Goal: Find contact information: Find contact information

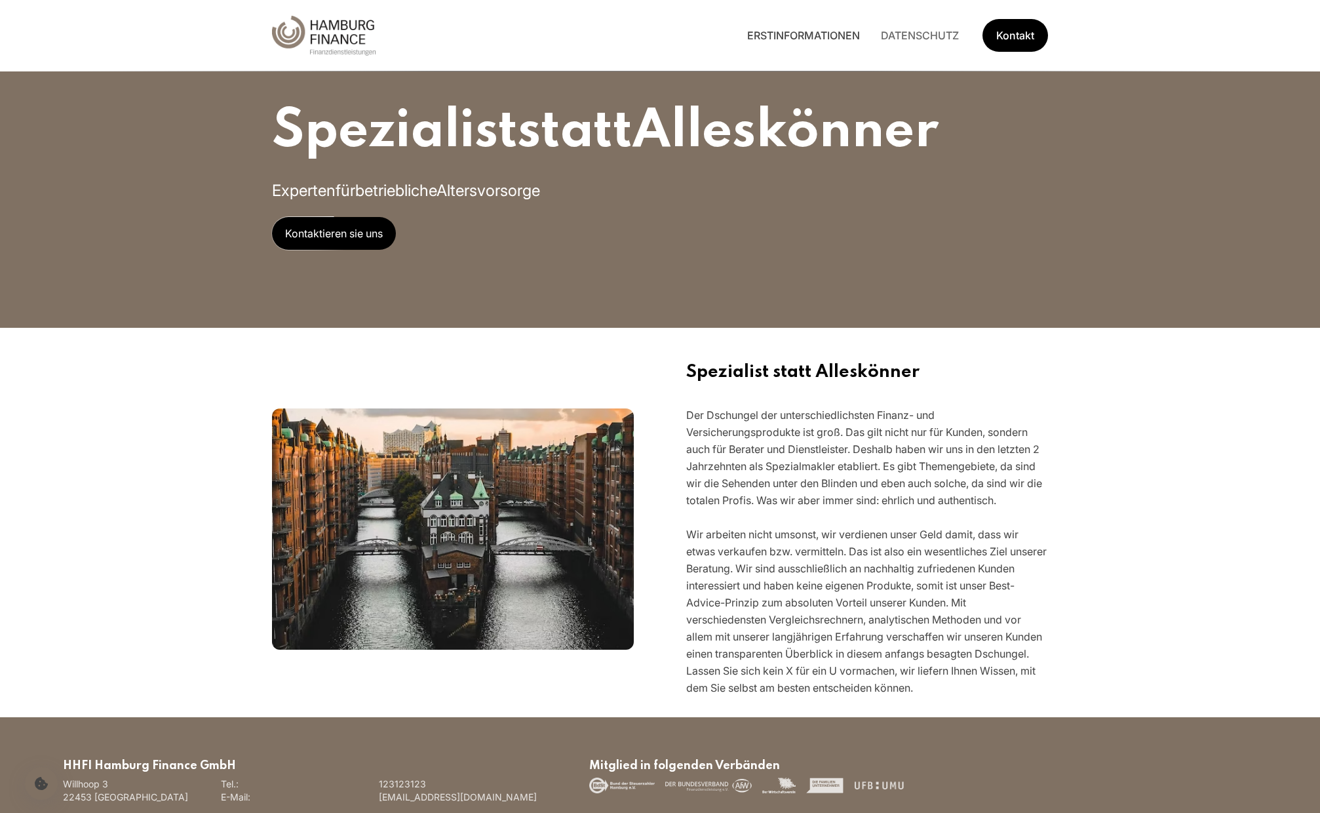
click at [799, 36] on link "ERSTINFORMATIONEN" at bounding box center [804, 35] width 134 height 13
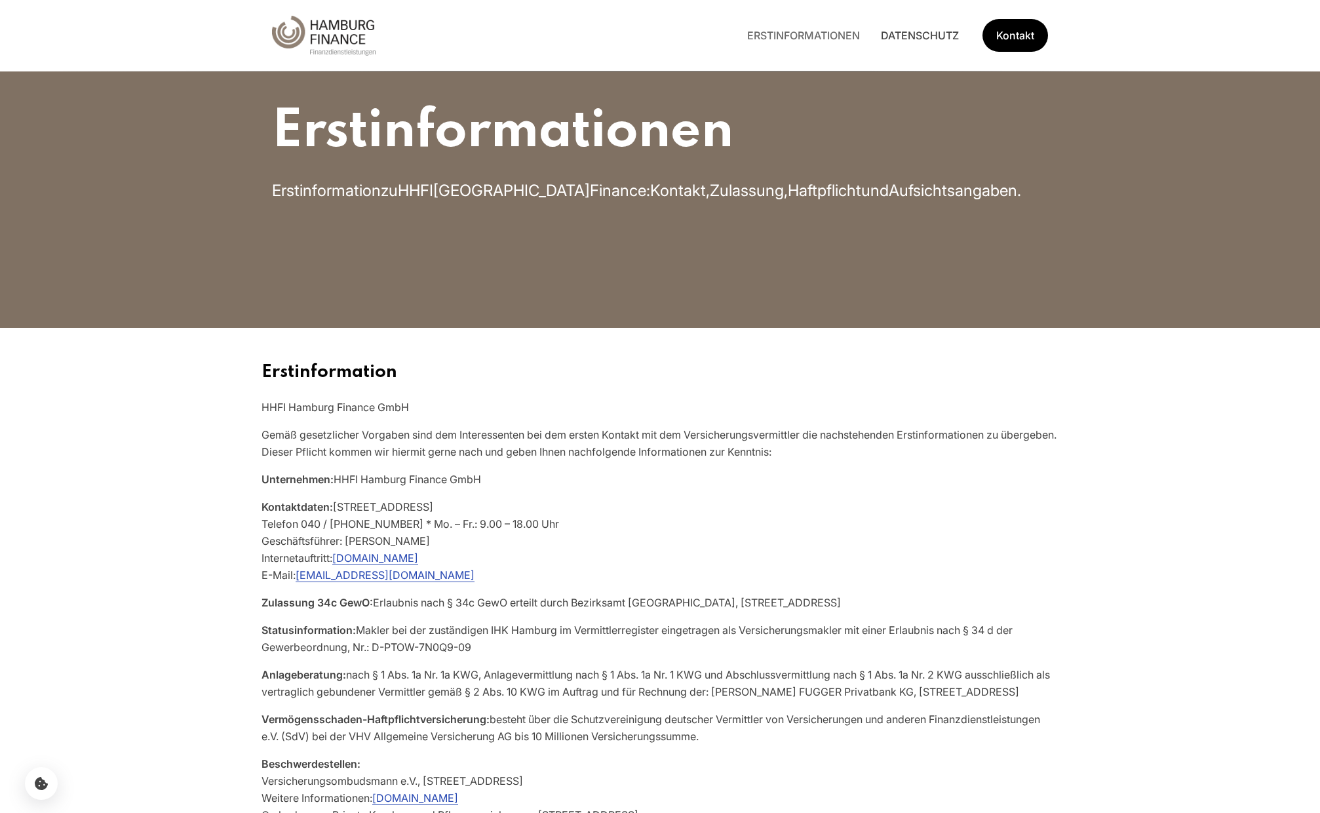
click at [925, 34] on link "DATENSCHUTZ" at bounding box center [919, 35] width 99 height 13
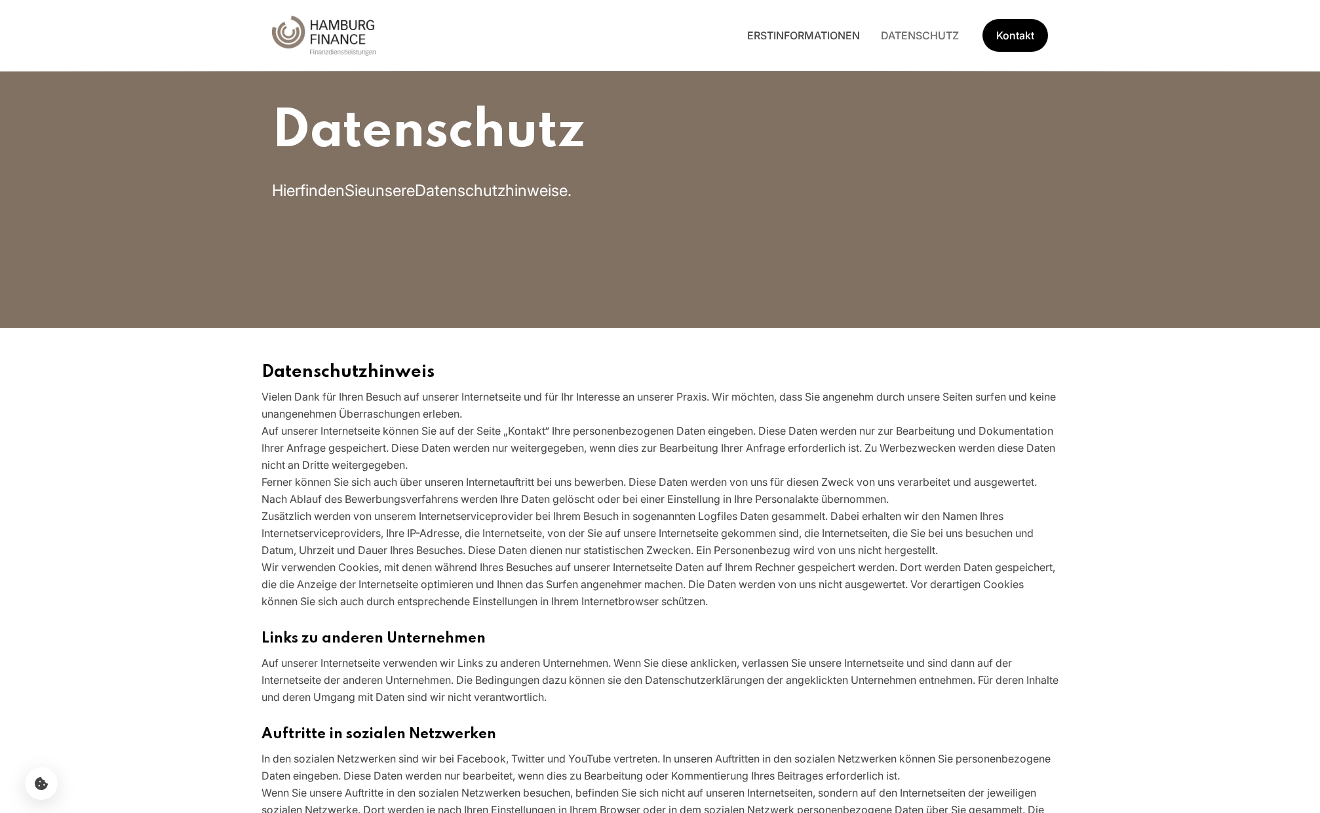
click at [832, 33] on link "ERSTINFORMATIONEN" at bounding box center [804, 35] width 134 height 13
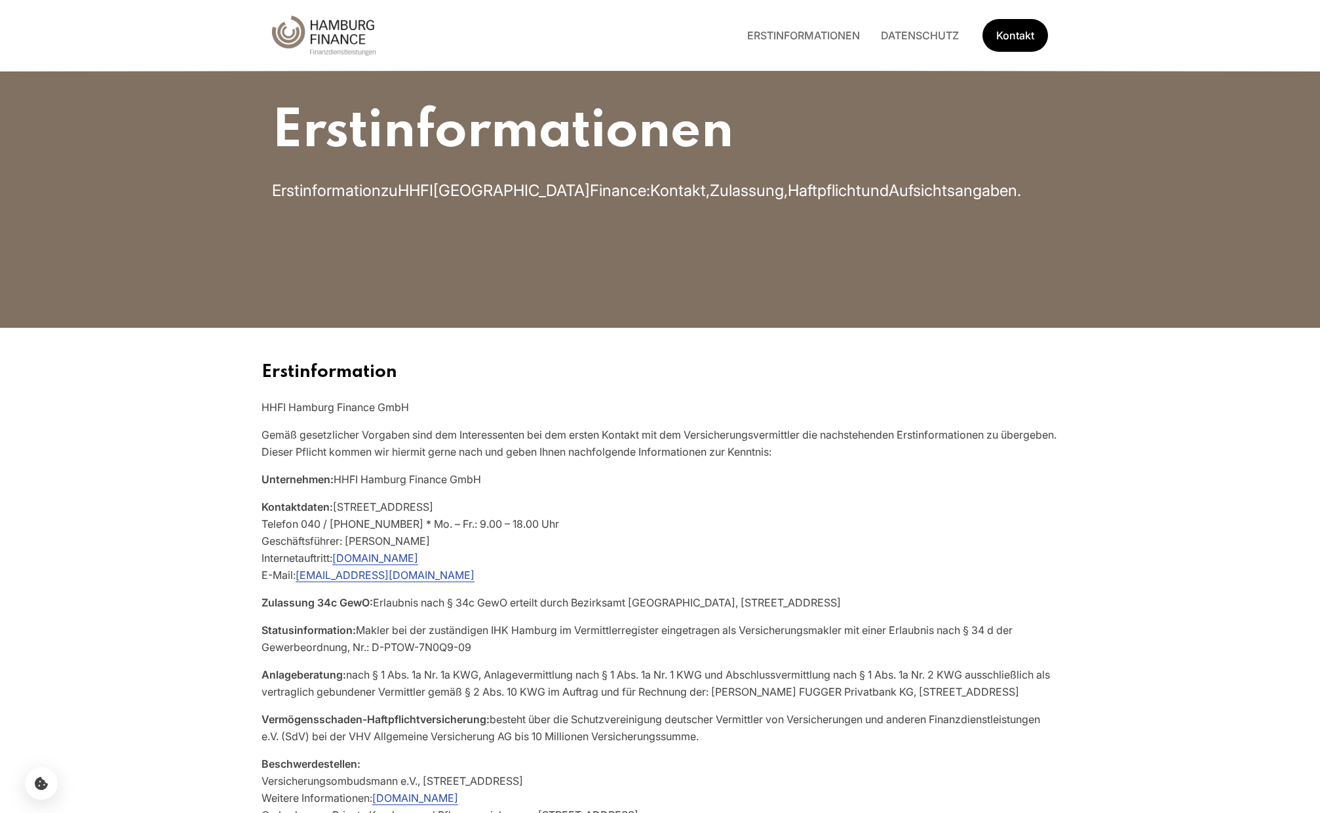
click at [350, 44] on img "Hauptseite besuchen" at bounding box center [324, 36] width 104 height 40
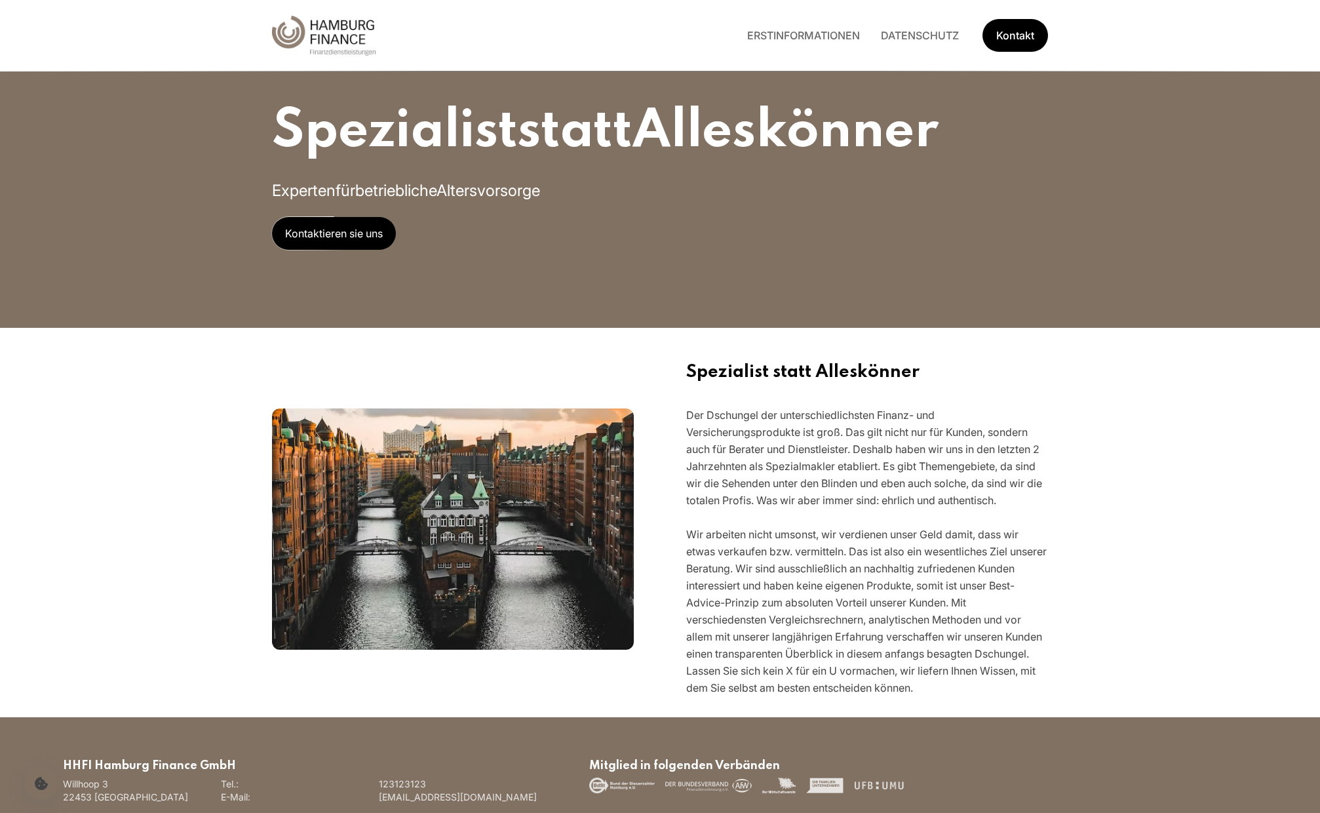
click at [341, 231] on span "Kontaktieren sie uns" at bounding box center [334, 233] width 124 height 33
click at [312, 224] on span "Kontaktieren sie uns" at bounding box center [334, 233] width 124 height 33
click at [1032, 42] on link "Kontakt" at bounding box center [1015, 35] width 66 height 33
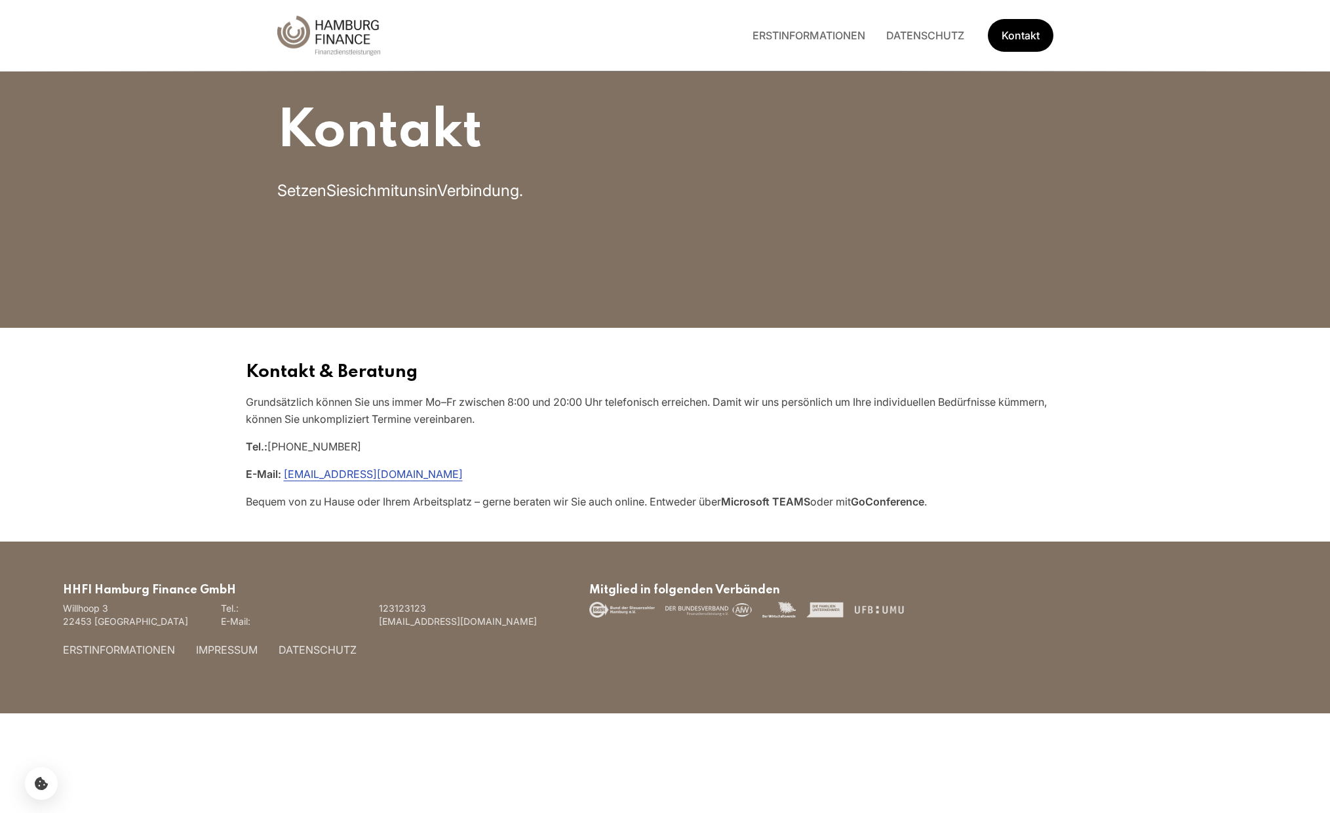
click at [335, 26] on img "Hauptseite besuchen" at bounding box center [329, 36] width 104 height 40
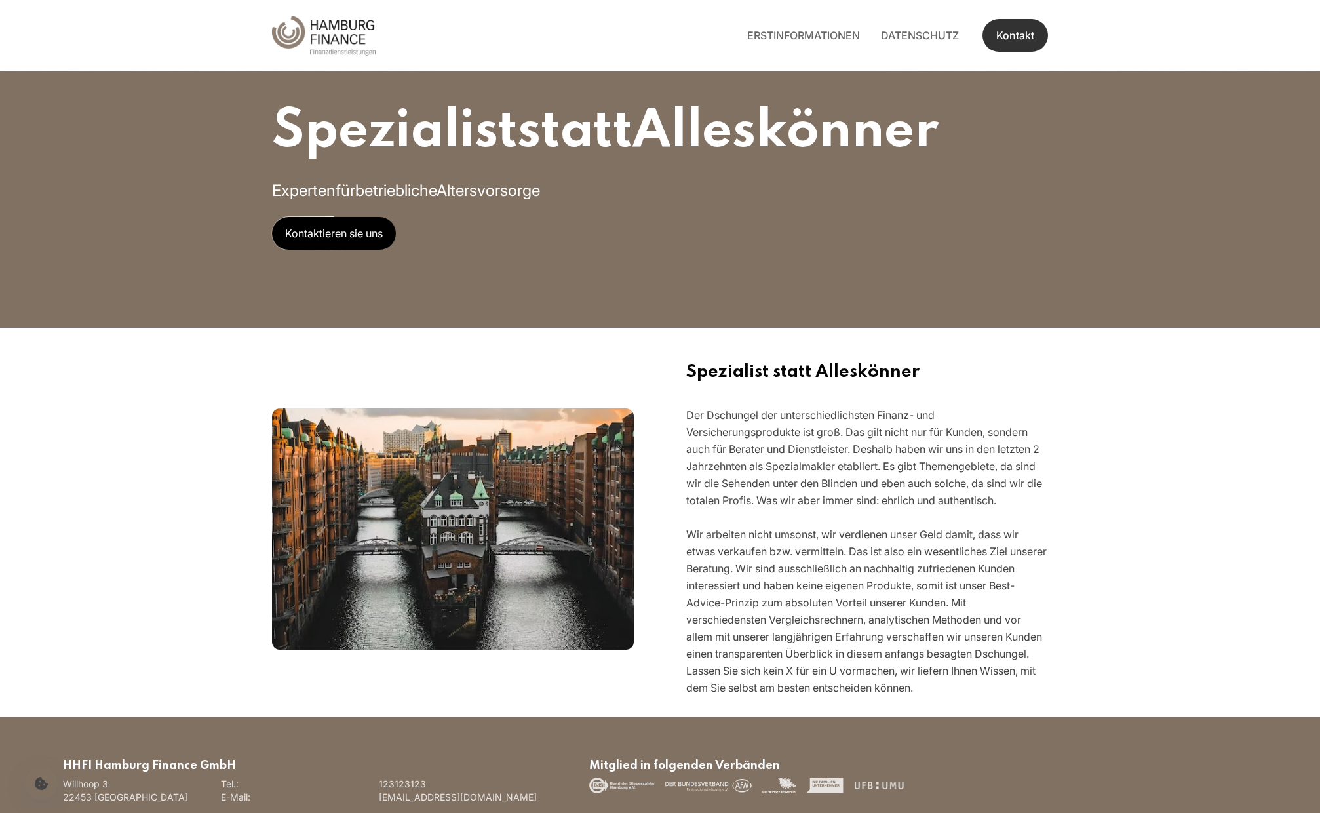
click at [1016, 28] on link "Kontakt" at bounding box center [1015, 35] width 66 height 33
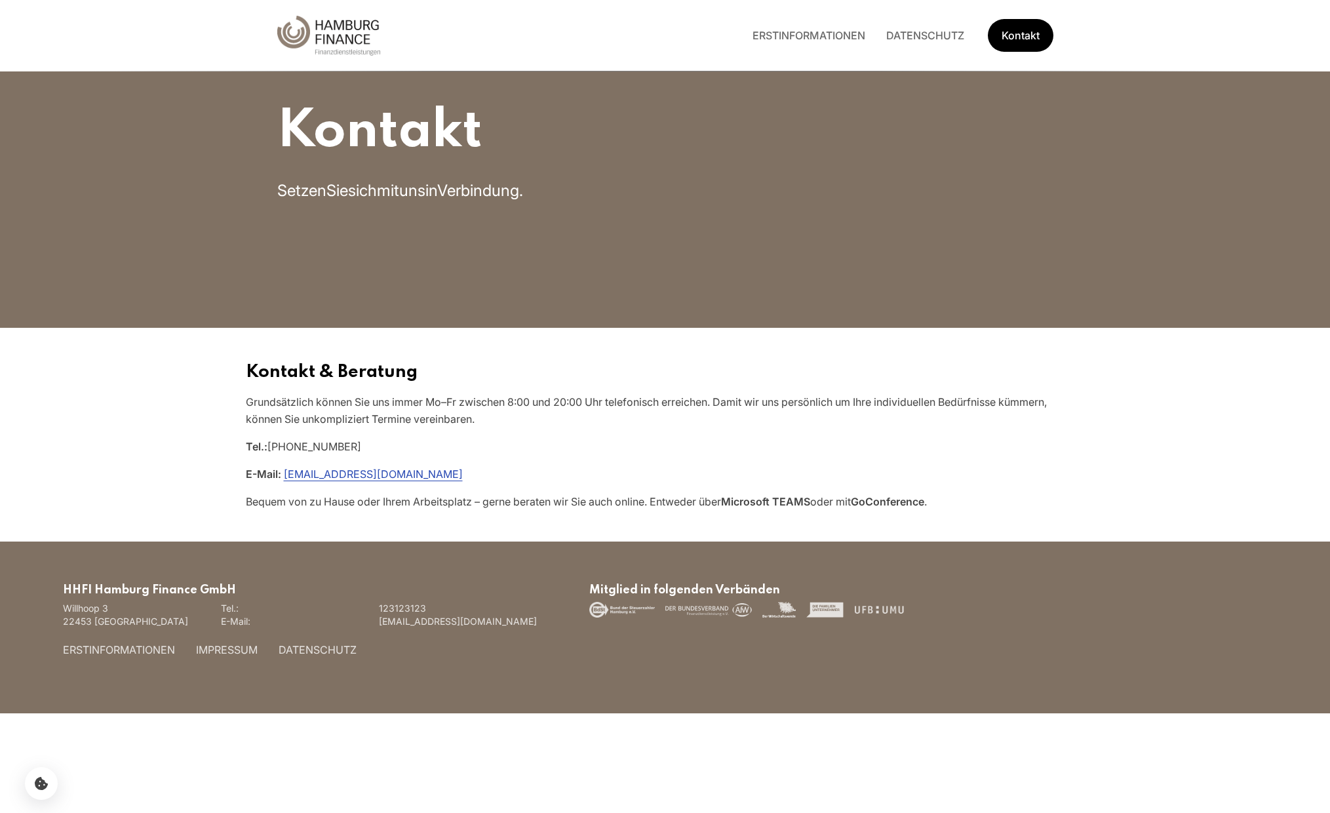
click at [370, 30] on img "Hauptseite besuchen" at bounding box center [329, 36] width 104 height 40
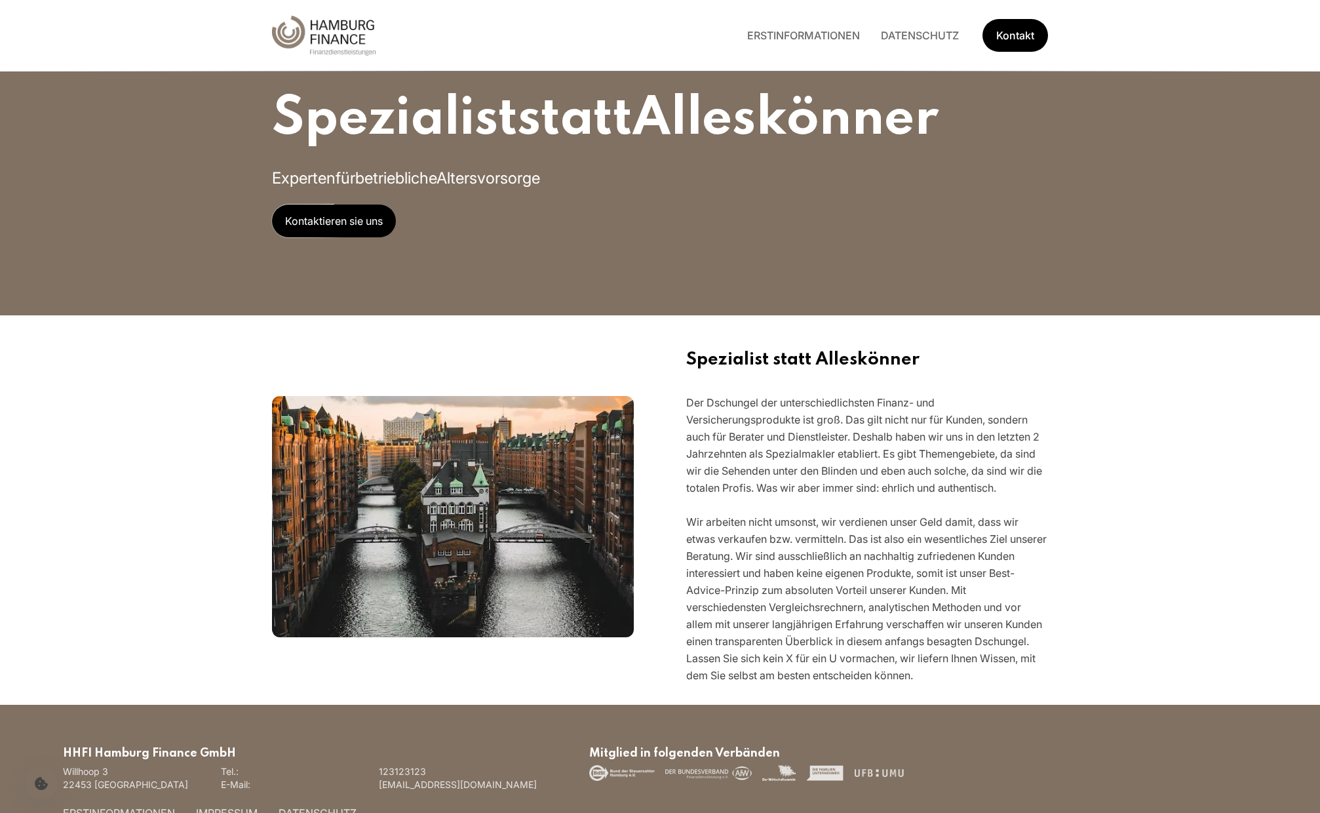
scroll to position [7, 0]
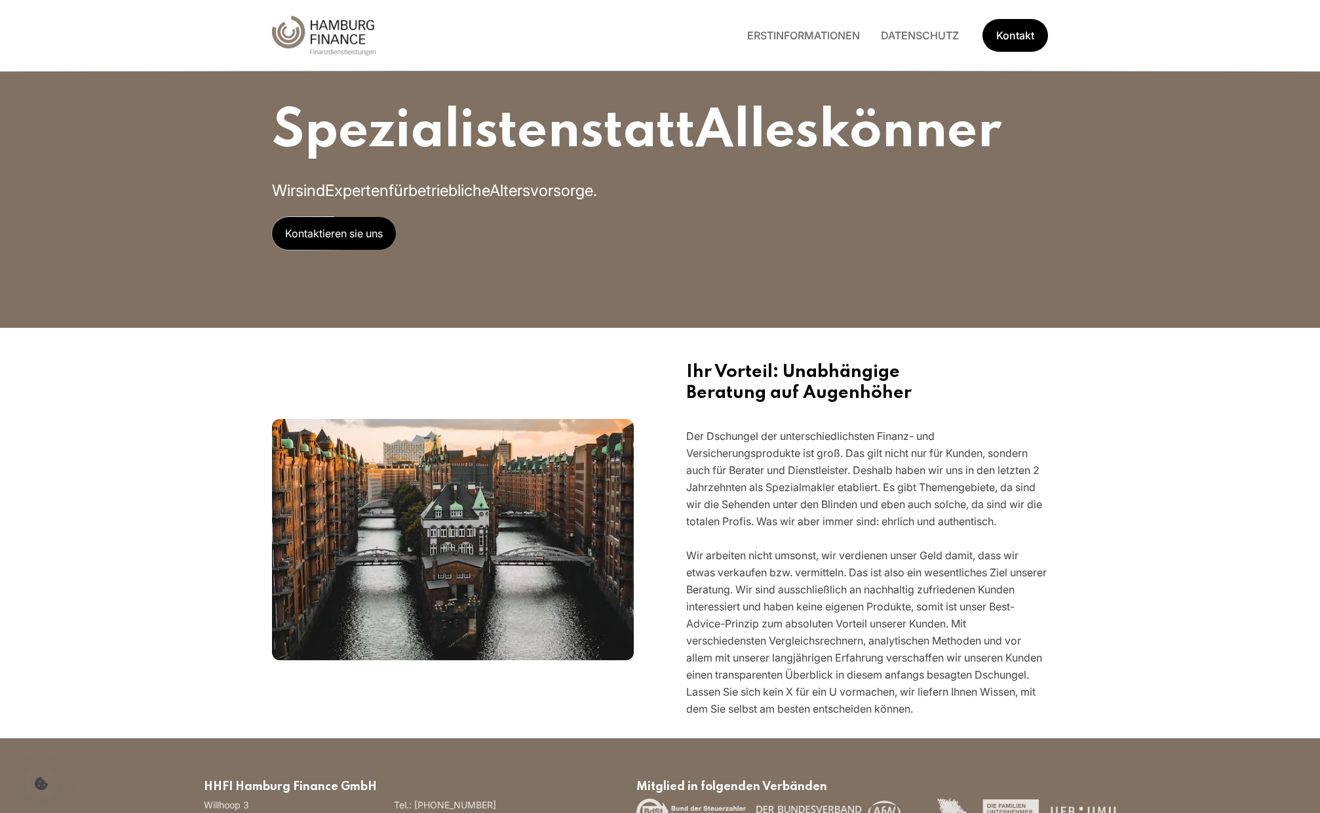
click at [315, 240] on span "Kontaktieren sie uns" at bounding box center [334, 233] width 124 height 33
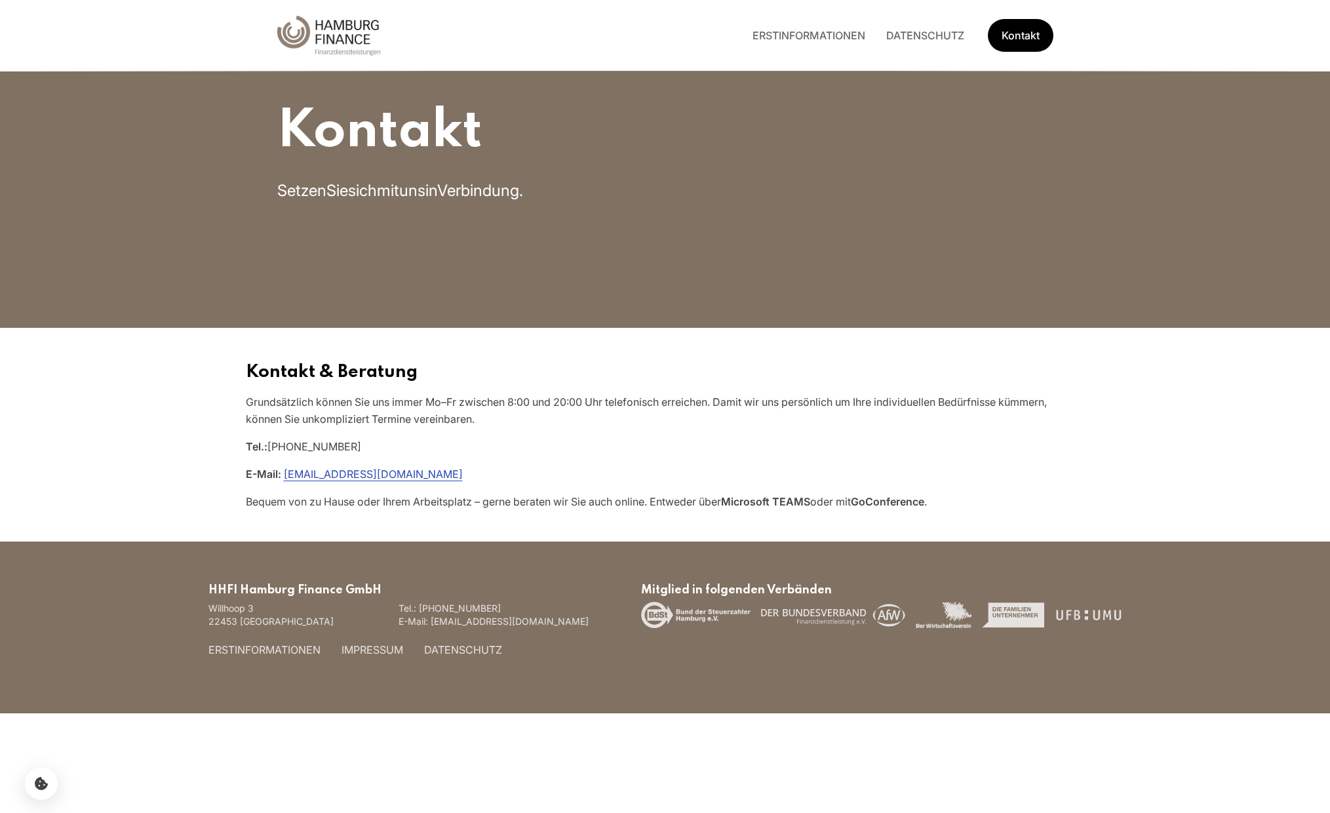
click at [347, 133] on span "Kontakt" at bounding box center [379, 131] width 204 height 53
click at [811, 33] on link "ERSTINFORMATIONEN" at bounding box center [809, 35] width 134 height 13
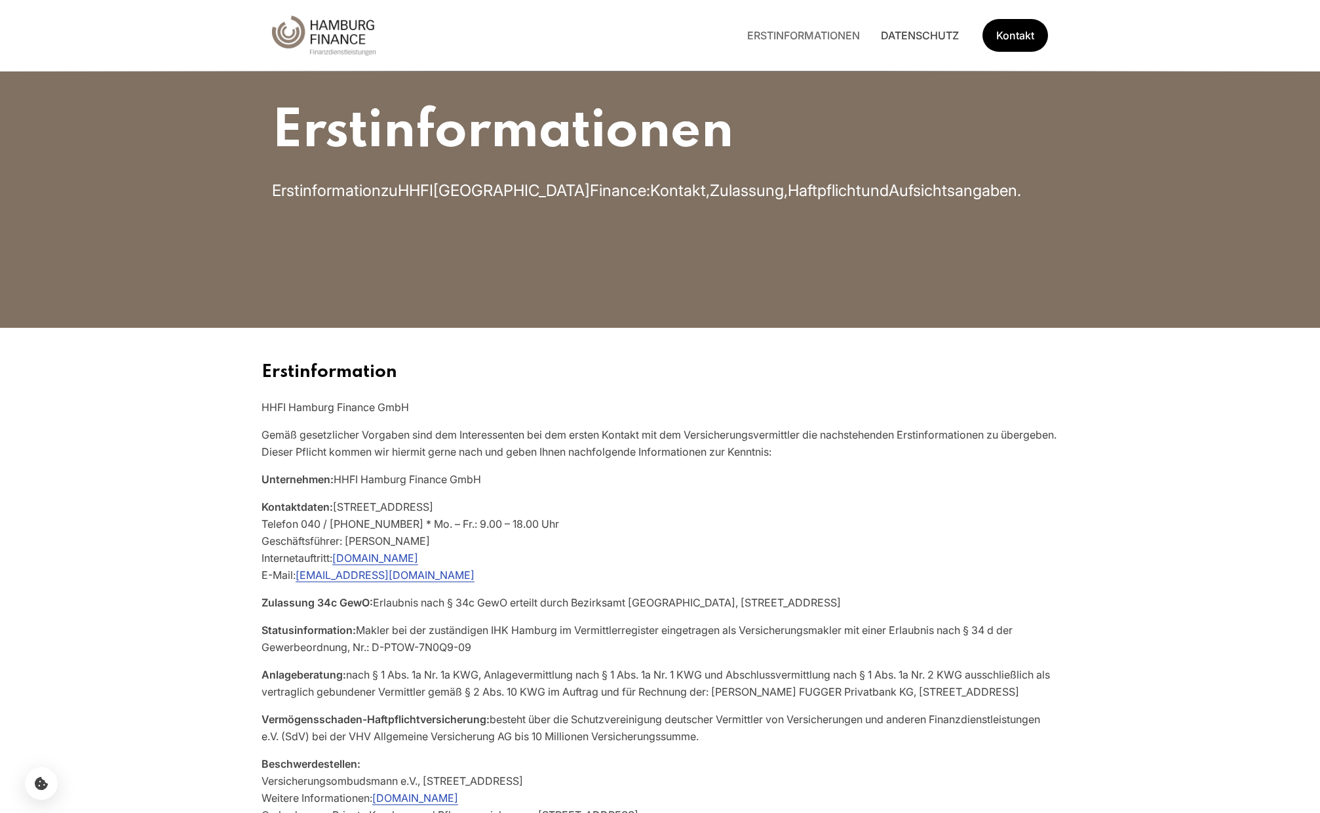
click at [937, 32] on link "DATENSCHUTZ" at bounding box center [919, 35] width 99 height 13
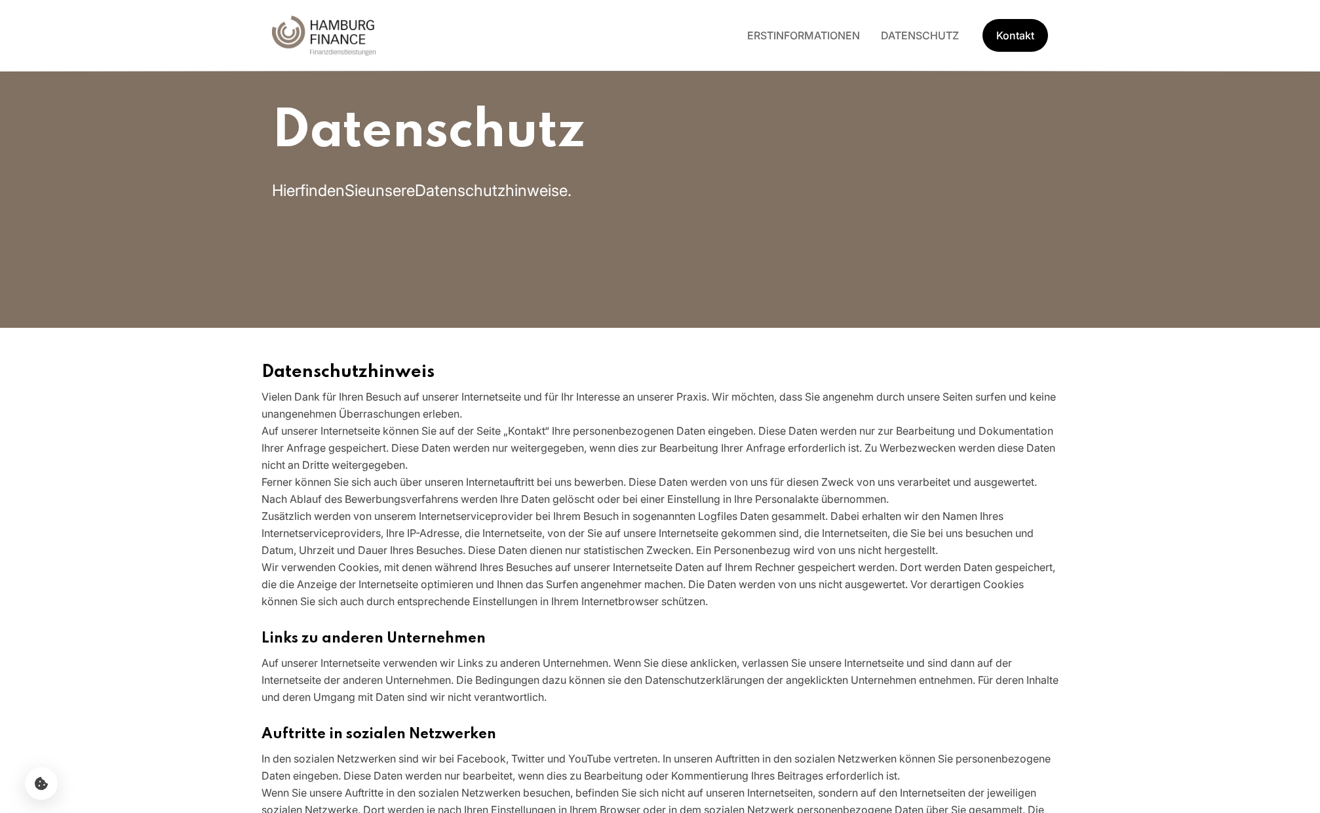
click at [337, 40] on img "Hauptseite besuchen" at bounding box center [324, 36] width 104 height 40
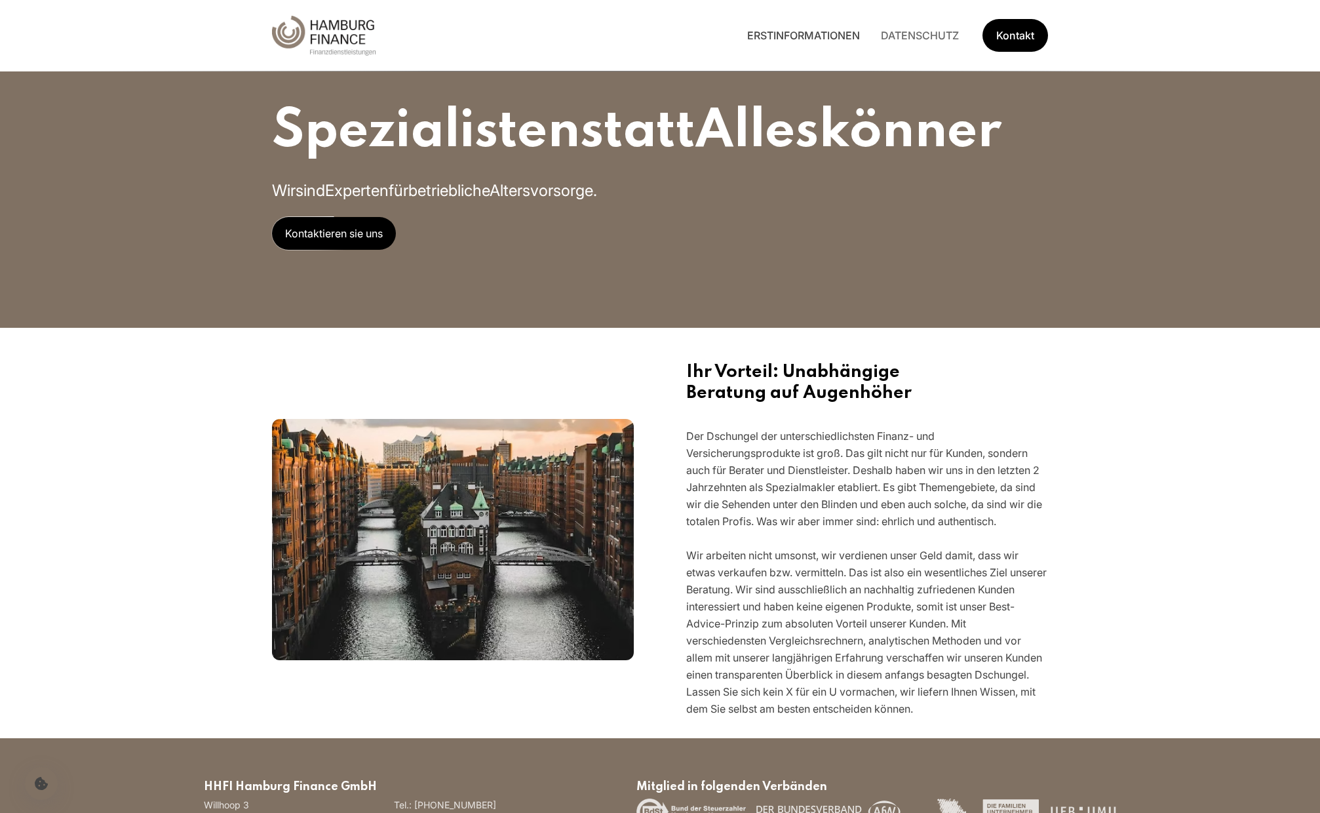
click at [748, 36] on link "ERSTINFORMATIONEN" at bounding box center [804, 35] width 134 height 13
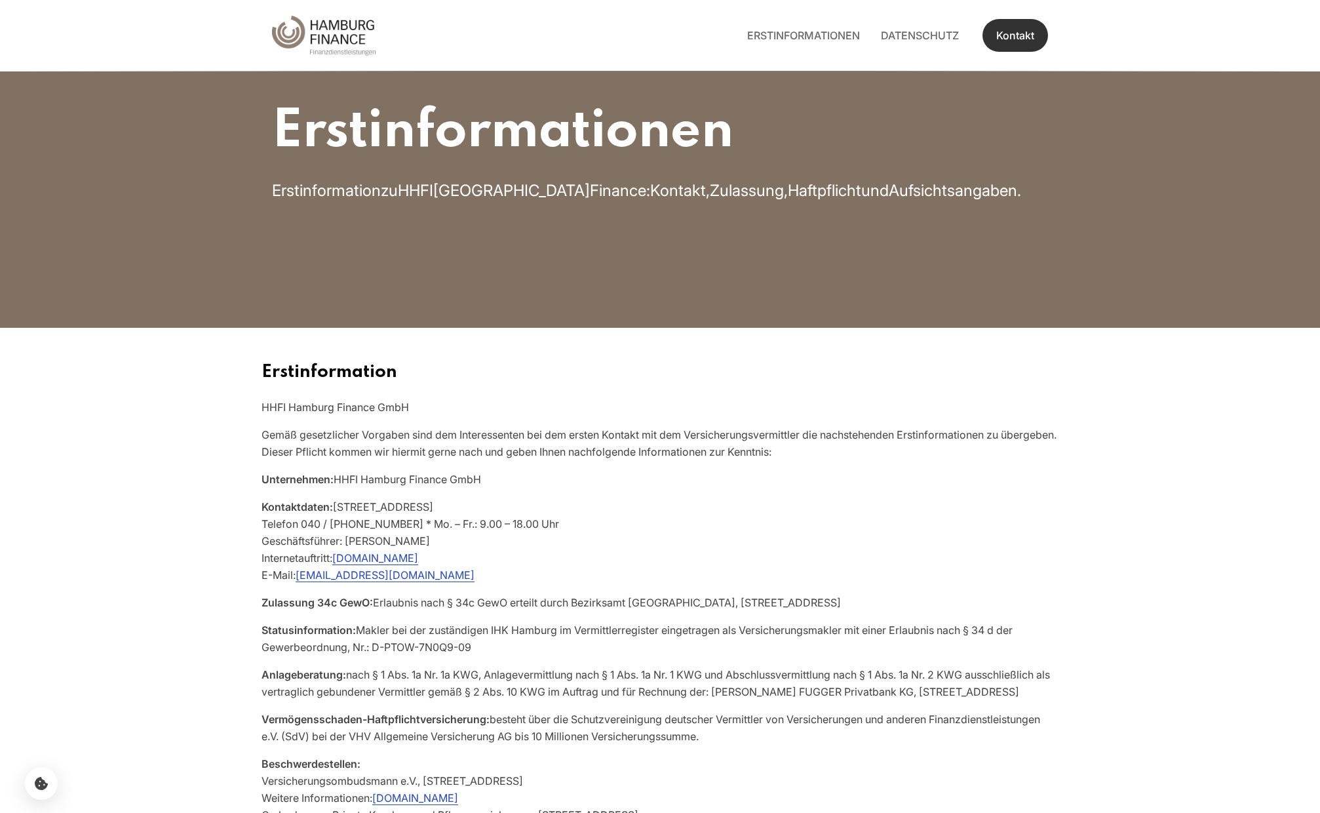
click at [992, 37] on link "Kontakt" at bounding box center [1015, 35] width 66 height 33
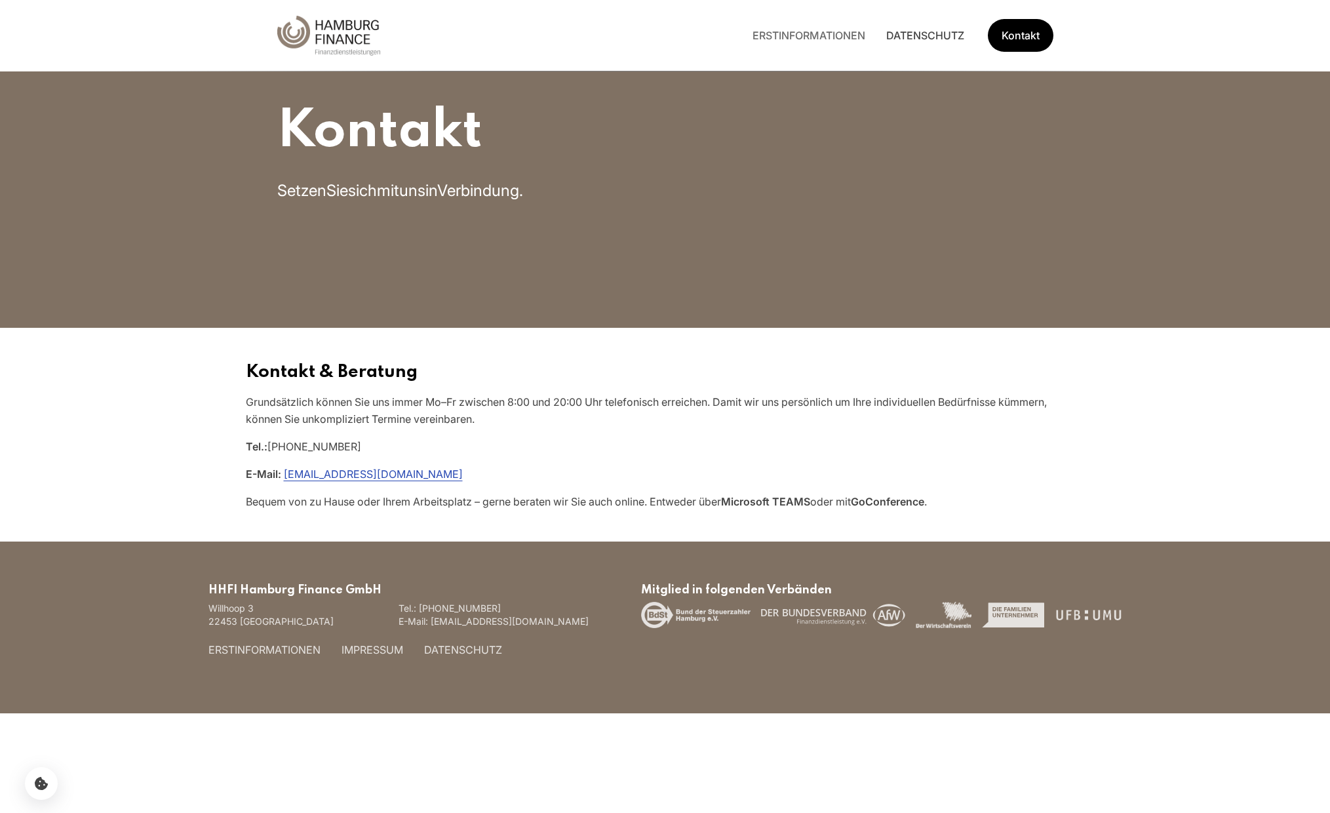
click at [917, 36] on link "DATENSCHUTZ" at bounding box center [924, 35] width 99 height 13
